Goal: Browse casually: Explore the website without a specific task or goal

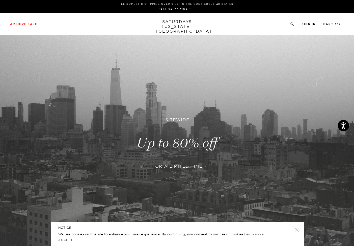
click at [164, 139] on link at bounding box center [177, 142] width 354 height 217
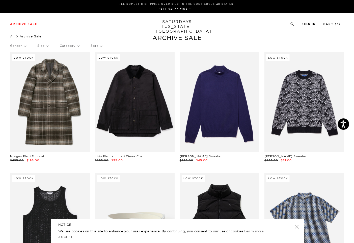
click at [72, 47] on p "Category" at bounding box center [70, 46] width 20 height 12
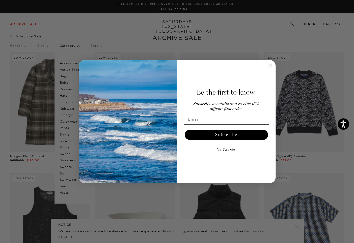
click at [270, 64] on circle "Close dialog" at bounding box center [270, 65] width 6 height 6
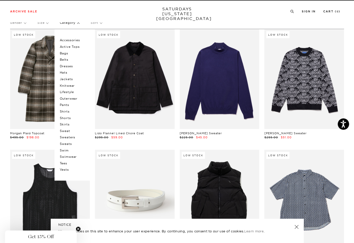
scroll to position [23, 0]
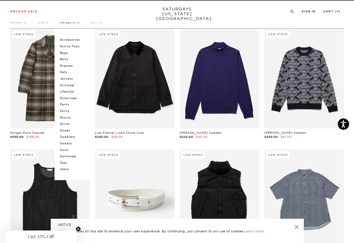
click at [172, 9] on link "SATURDAYS NEW YORK CITY" at bounding box center [177, 14] width 42 height 14
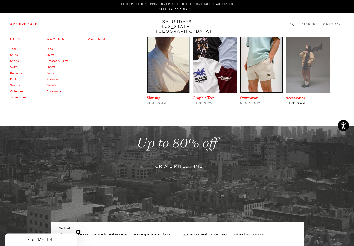
click at [309, 59] on img at bounding box center [308, 65] width 44 height 56
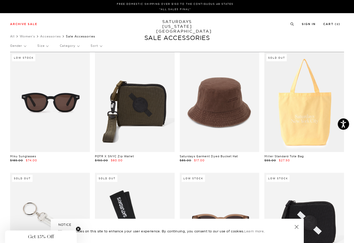
click at [176, 24] on link "SATURDAYS [US_STATE][GEOGRAPHIC_DATA]" at bounding box center [177, 26] width 42 height 14
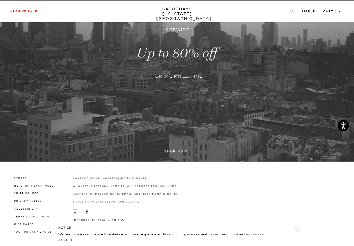
scroll to position [90, 0]
click at [172, 153] on link at bounding box center [177, 53] width 354 height 217
